Goal: Information Seeking & Learning: Learn about a topic

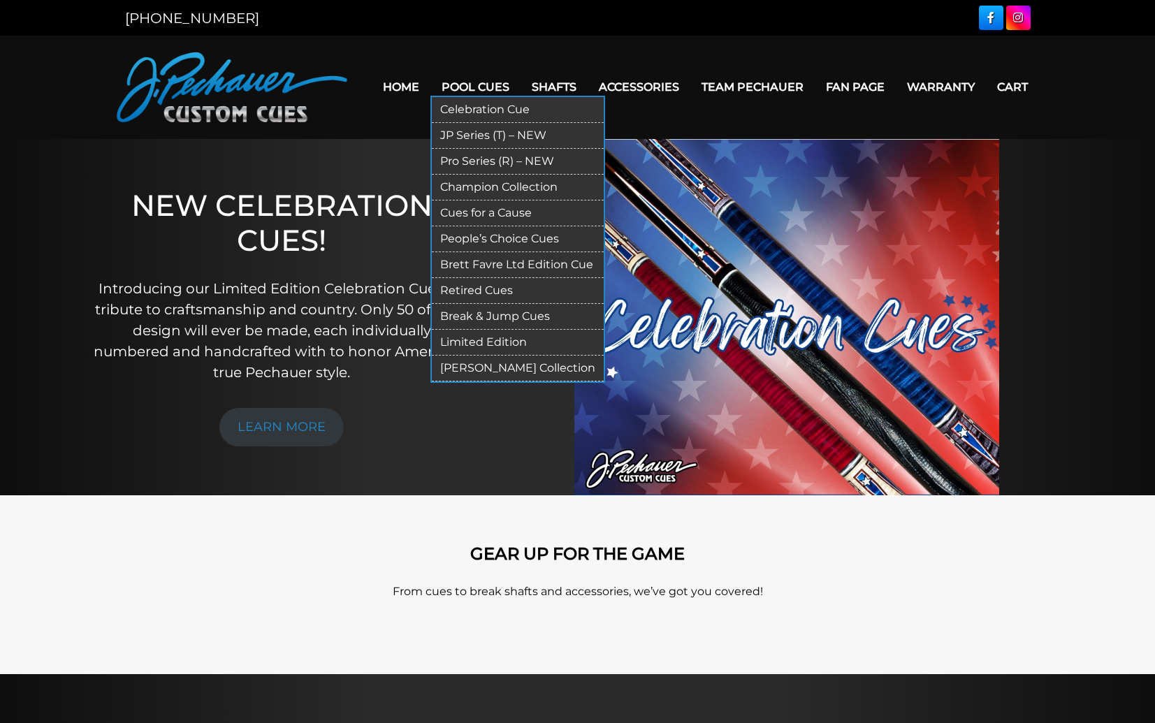
click at [500, 335] on link "Limited Edition" at bounding box center [518, 343] width 172 height 26
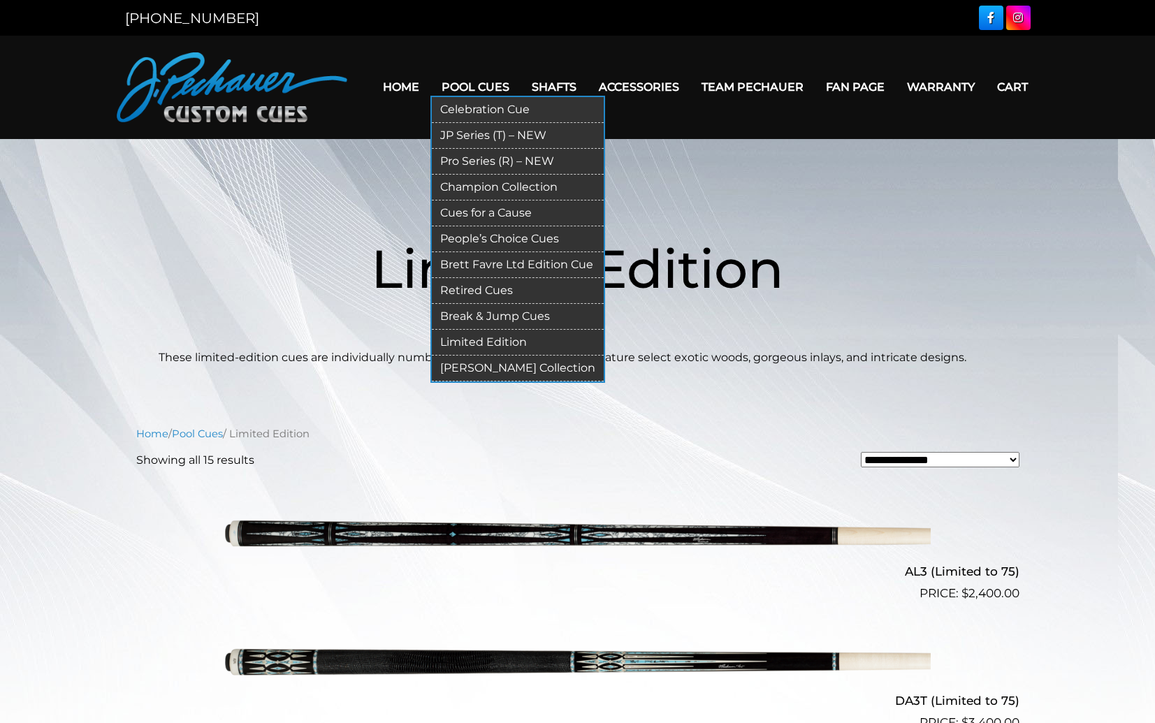
click at [486, 293] on link "Retired Cues" at bounding box center [518, 291] width 172 height 26
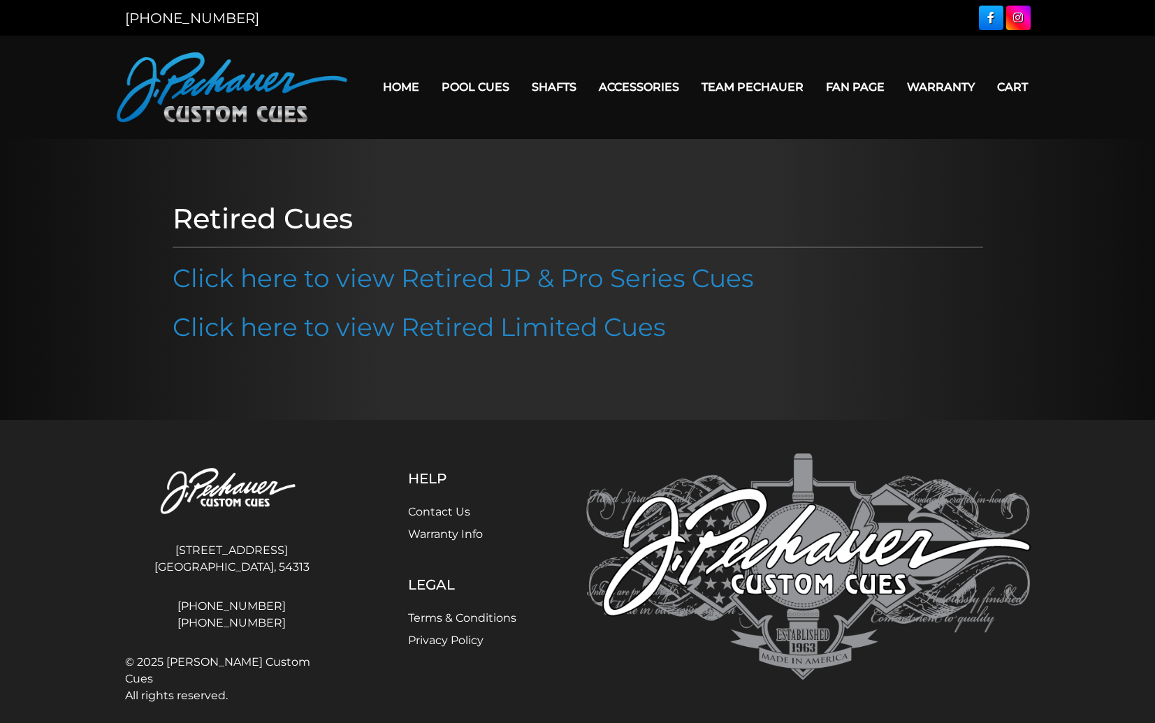
scroll to position [14, 0]
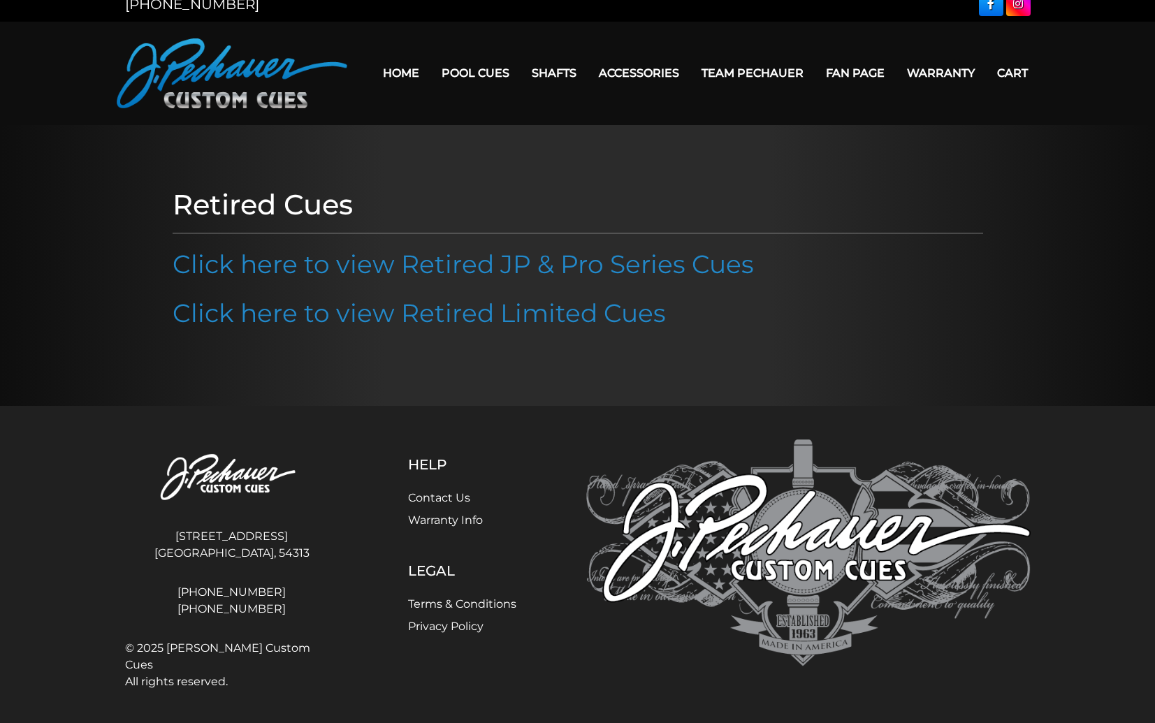
click at [466, 291] on div "Retired Cues Click here to view Retired JP & Pro Series Cues Click here to view…" at bounding box center [578, 265] width 825 height 169
click at [466, 341] on div "Retired Cues Click here to view Retired JP & Pro Series Cues Click here to view…" at bounding box center [578, 265] width 825 height 169
click at [470, 310] on link "Click here to view Retired Limited Cues" at bounding box center [419, 313] width 493 height 31
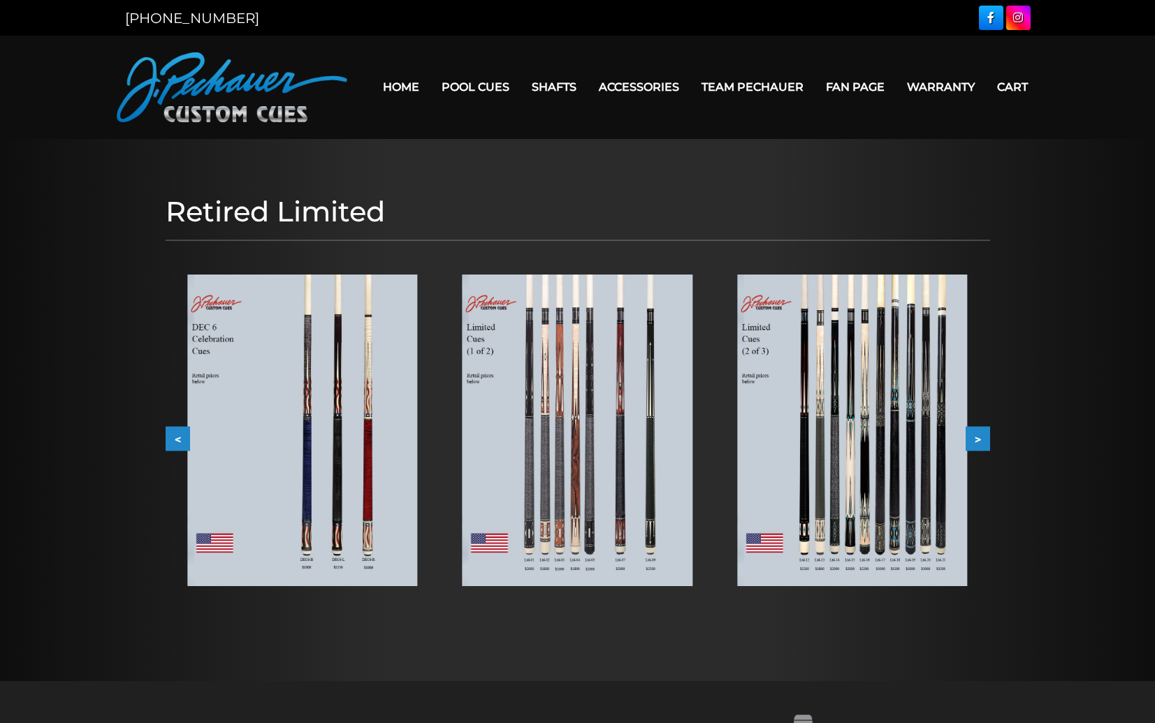
click at [628, 434] on img at bounding box center [578, 431] width 230 height 312
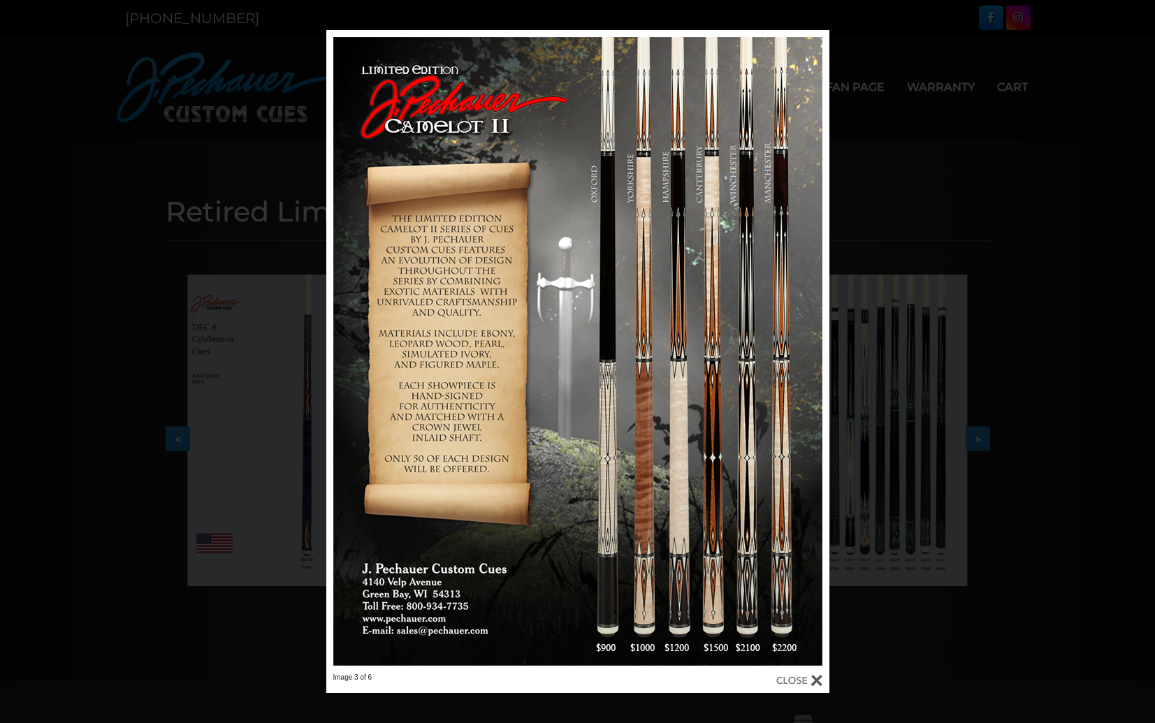
click at [969, 159] on div "Image 3 of 6" at bounding box center [577, 361] width 1155 height 663
